Goal: Find specific page/section: Find specific page/section

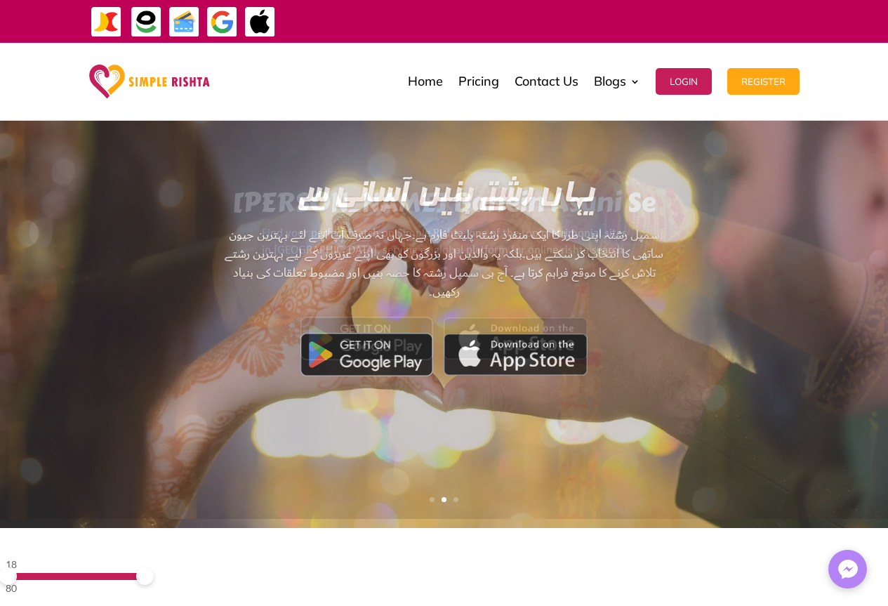
scroll to position [206, 0]
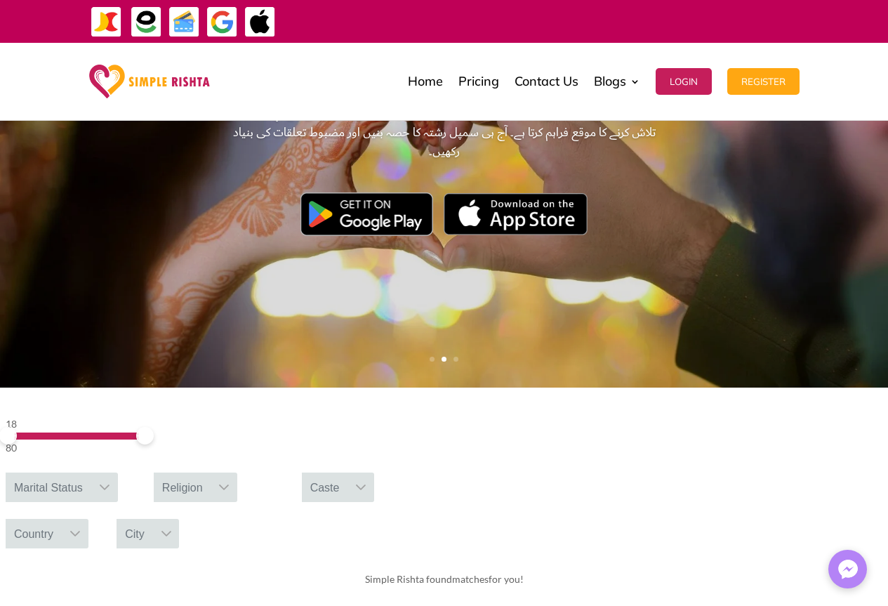
click at [91, 472] on div "Marital Status" at bounding box center [49, 486] width 86 height 29
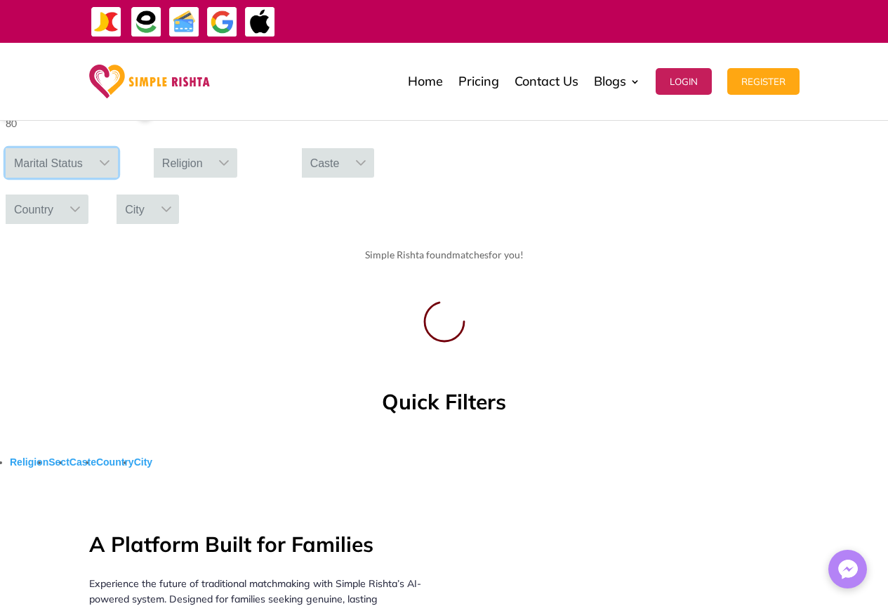
scroll to position [351, 0]
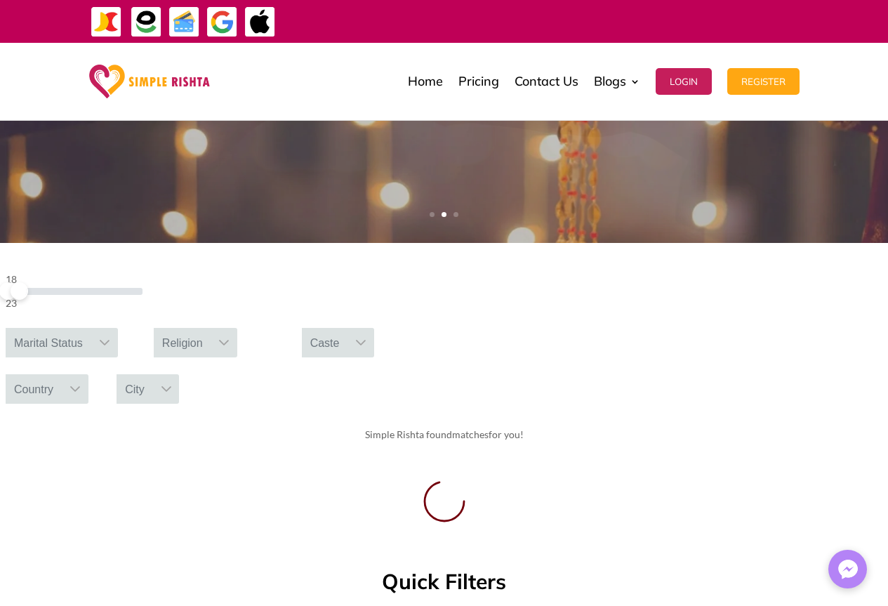
click at [143, 305] on div "18 23" at bounding box center [74, 291] width 137 height 40
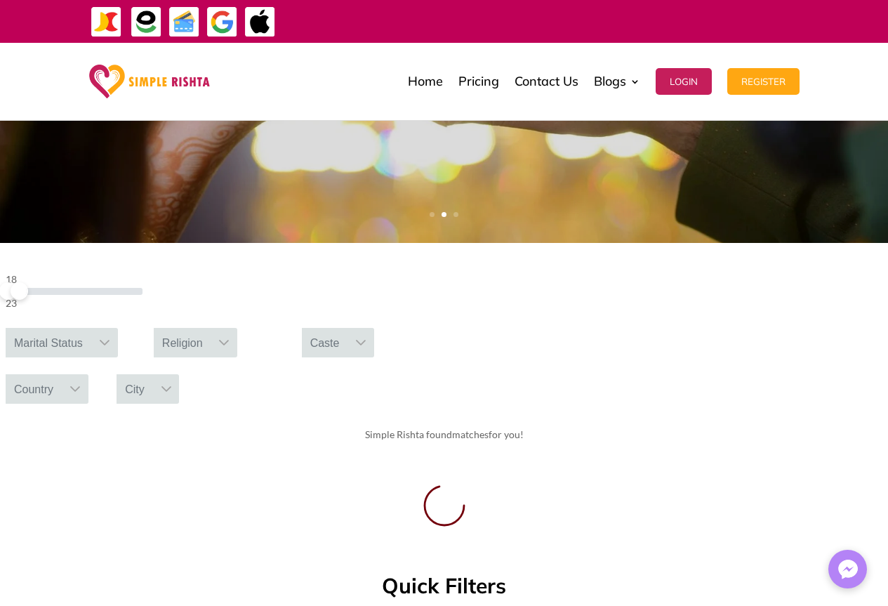
click at [143, 305] on div "18 23" at bounding box center [74, 291] width 137 height 40
drag, startPoint x: 168, startPoint y: 301, endPoint x: 168, endPoint y: 293, distance: 7.7
click at [37, 293] on span at bounding box center [28, 291] width 18 height 18
click at [32, 296] on span at bounding box center [24, 291] width 18 height 18
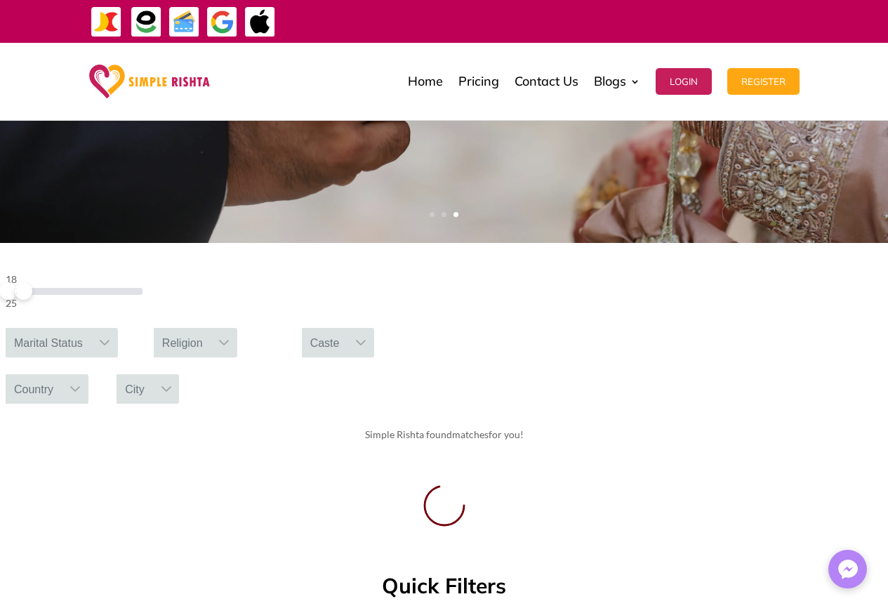
click at [91, 328] on div "Marital Status" at bounding box center [49, 342] width 86 height 29
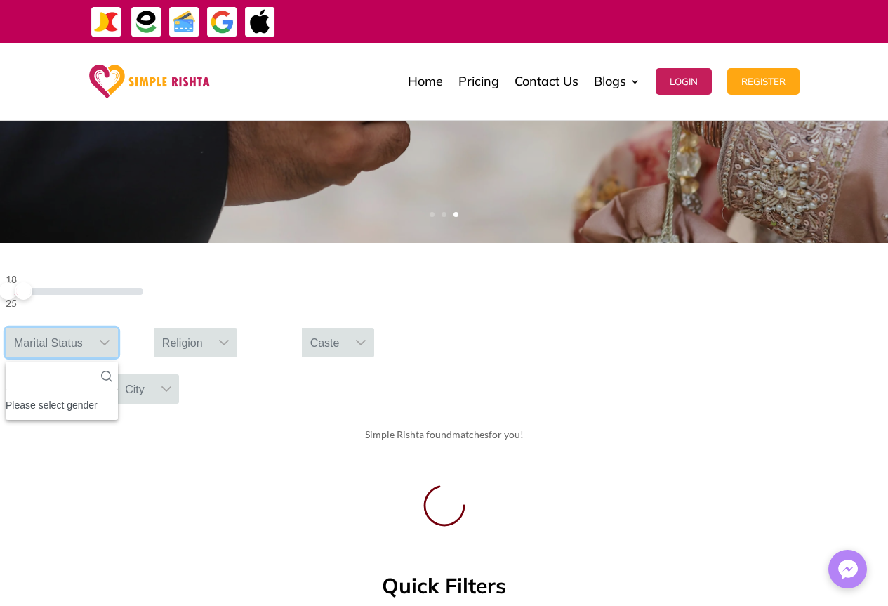
click at [91, 328] on div "Marital Status" at bounding box center [49, 342] width 86 height 29
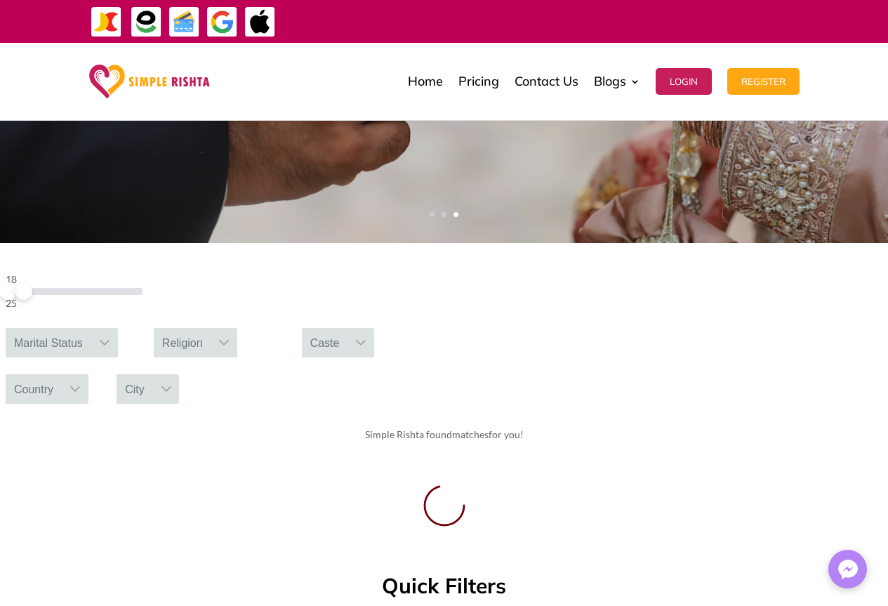
click at [91, 328] on div "Marital Status" at bounding box center [49, 342] width 86 height 29
click at [112, 371] on icon at bounding box center [106, 376] width 11 height 11
click at [118, 362] on input "text" at bounding box center [62, 376] width 112 height 29
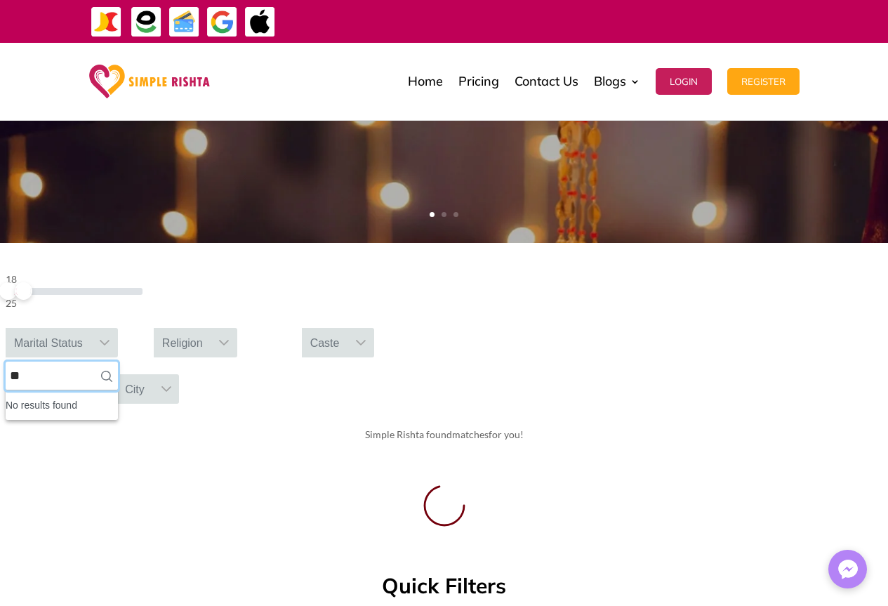
type input "*"
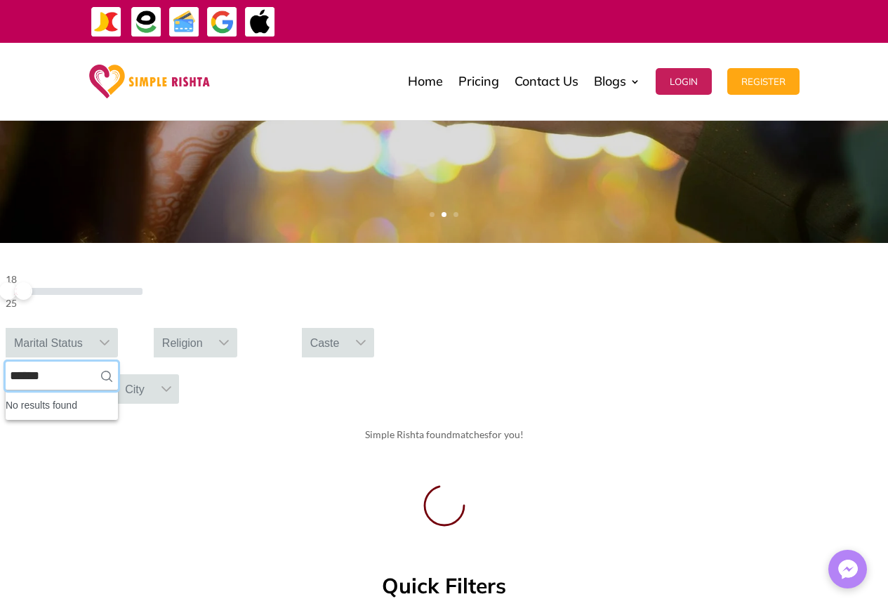
click at [118, 362] on input "******" at bounding box center [62, 376] width 112 height 29
type input "******"
click at [112, 371] on icon at bounding box center [106, 376] width 11 height 11
click at [238, 328] on div at bounding box center [224, 342] width 27 height 29
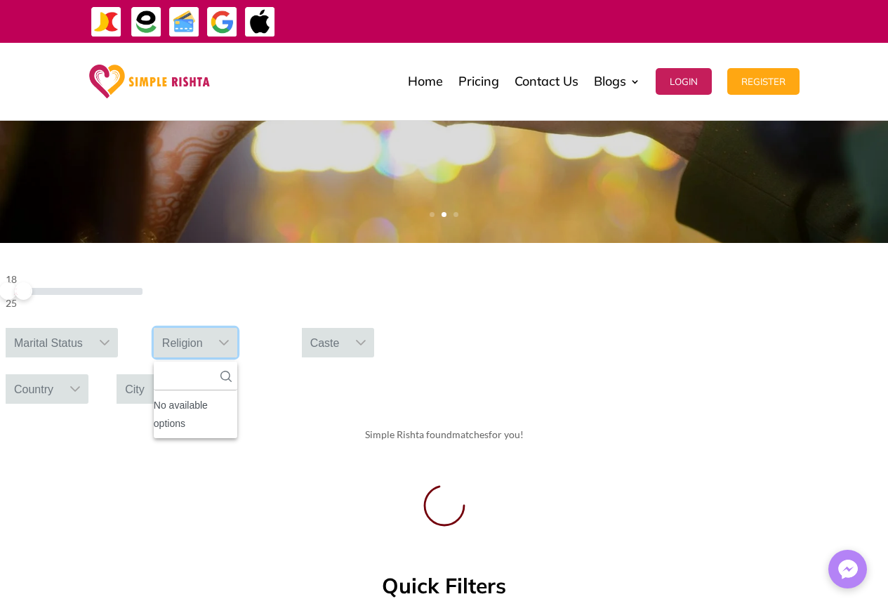
click at [348, 328] on div "Caste" at bounding box center [325, 342] width 46 height 29
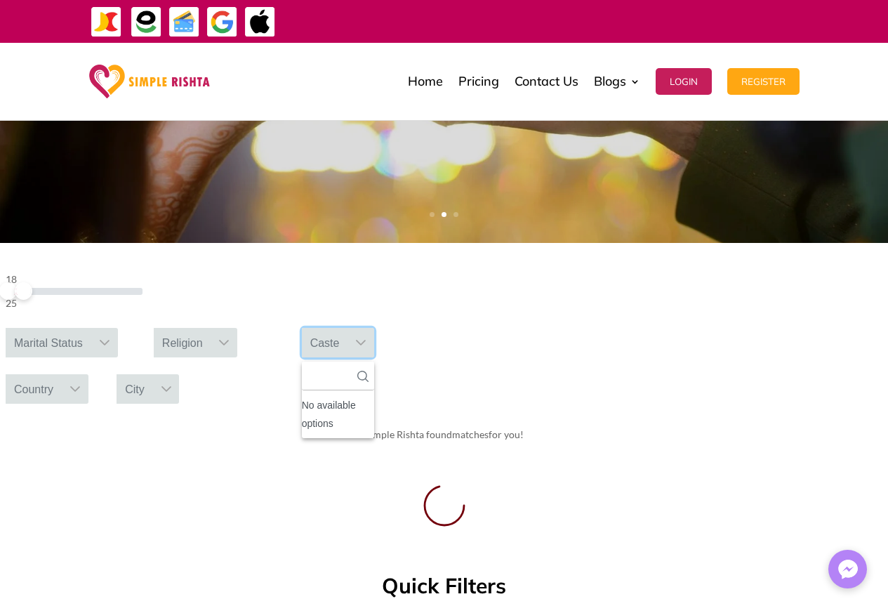
click at [348, 328] on div "Caste" at bounding box center [325, 342] width 46 height 29
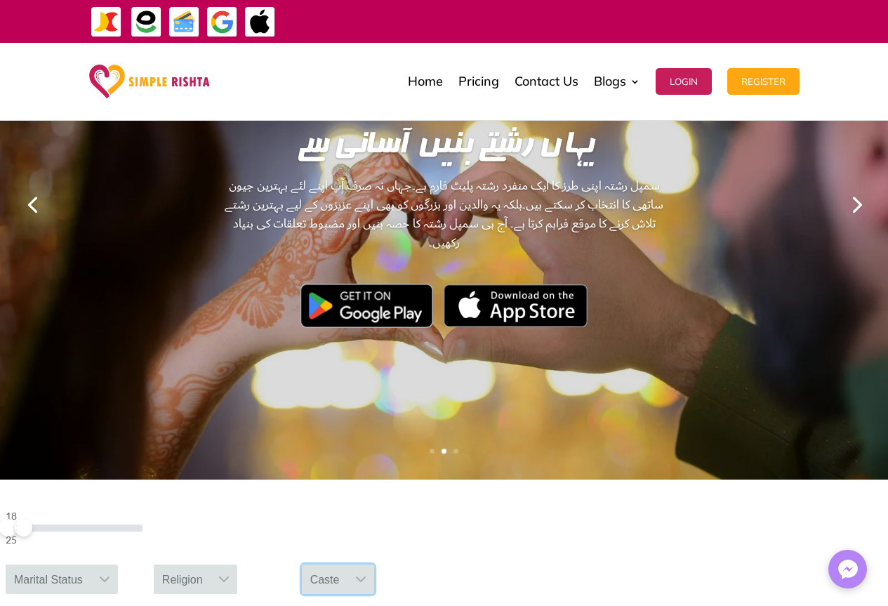
scroll to position [281, 0]
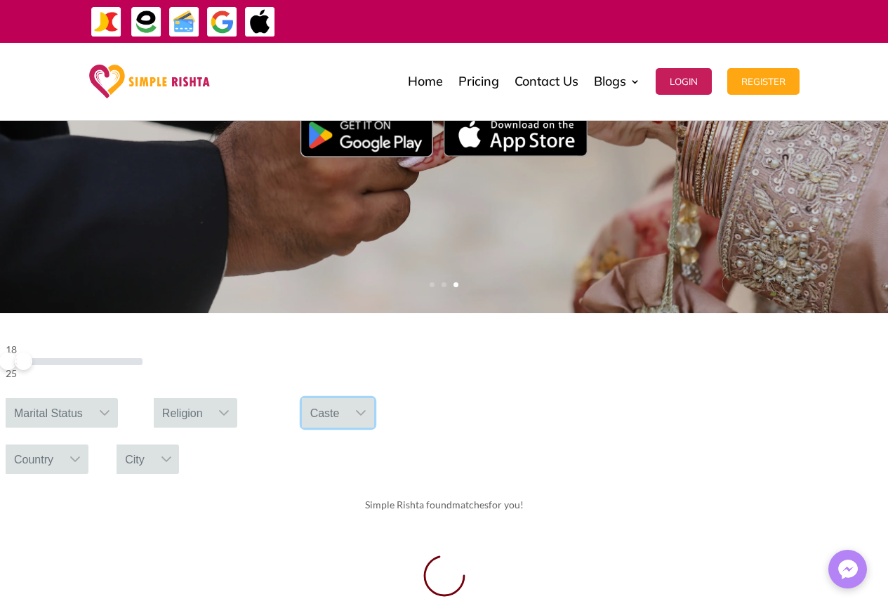
click at [110, 410] on icon at bounding box center [105, 413] width 10 height 6
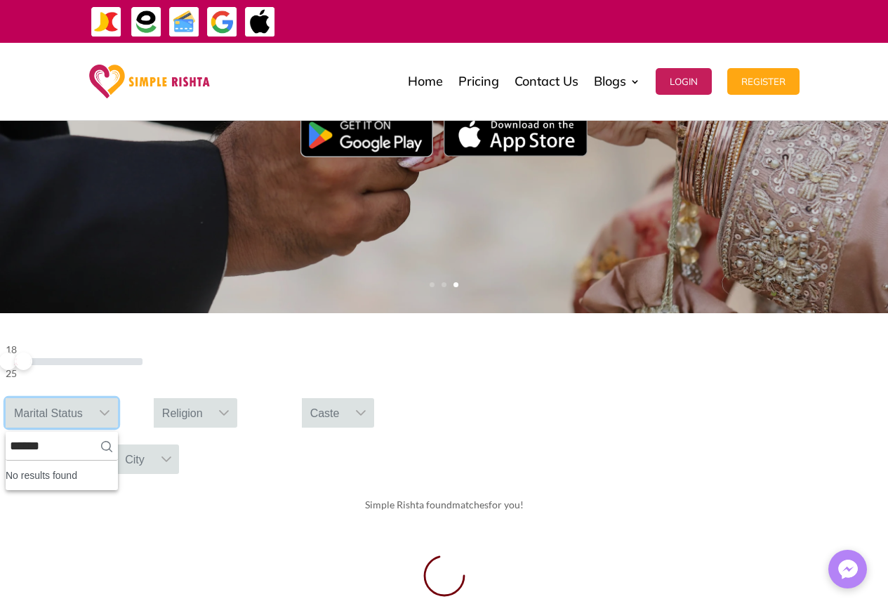
click at [110, 410] on icon at bounding box center [105, 413] width 10 height 6
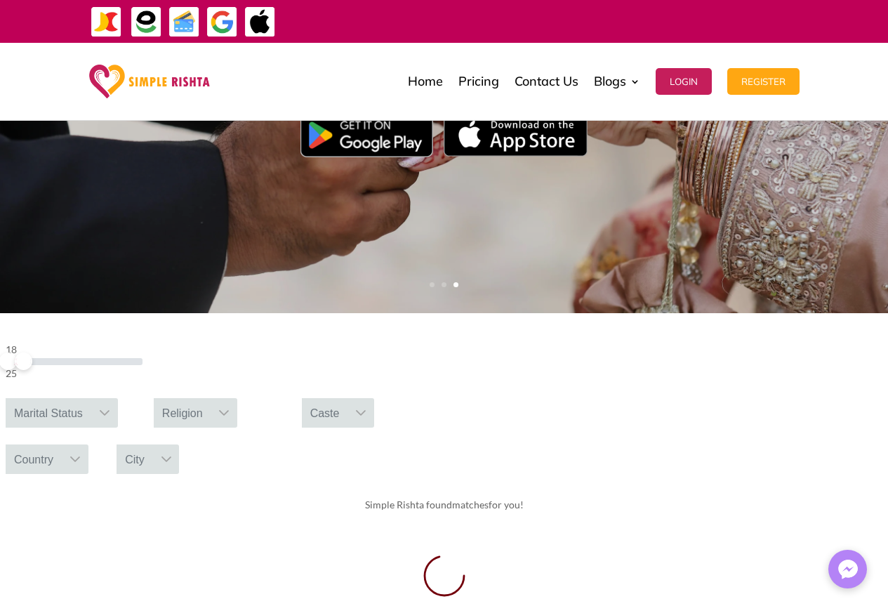
click at [238, 398] on div at bounding box center [224, 412] width 27 height 29
drag, startPoint x: 480, startPoint y: 359, endPoint x: 494, endPoint y: 363, distance: 14.7
click at [238, 398] on div at bounding box center [224, 412] width 27 height 29
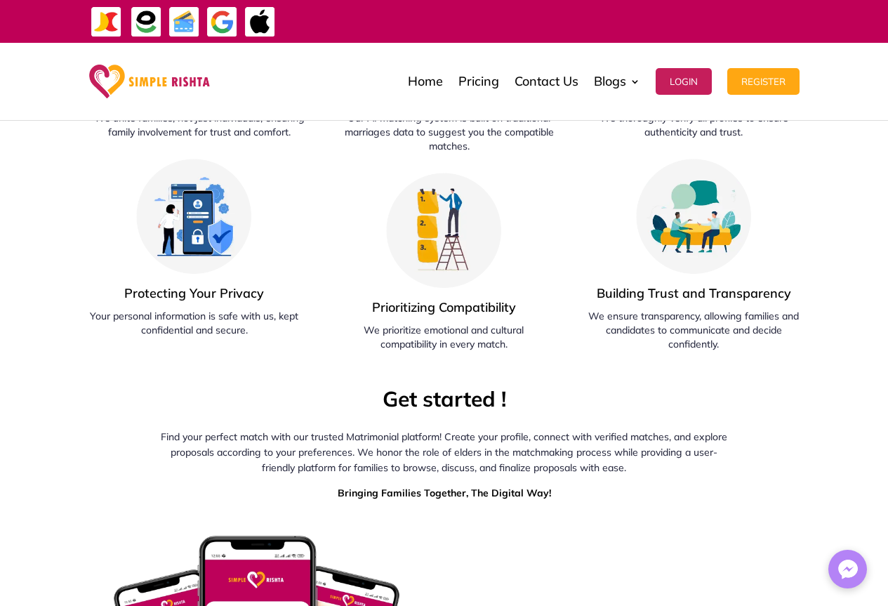
scroll to position [1545, 0]
